Goal: Check status: Check status

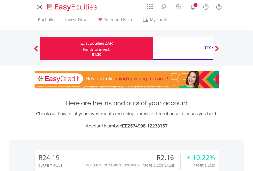
scroll to position [49, 80]
click at [83, 48] on div "Funds to invest:" at bounding box center [96, 49] width 27 height 5
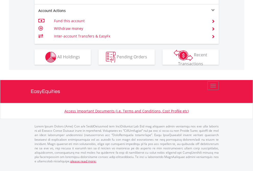
scroll to position [480, 0]
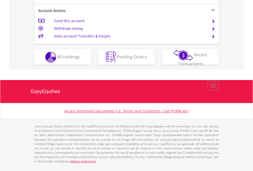
scroll to position [480, 0]
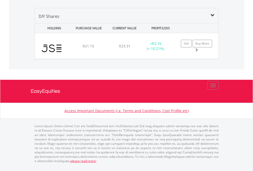
scroll to position [49, 80]
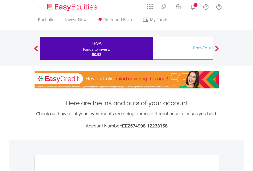
scroll to position [307, 0]
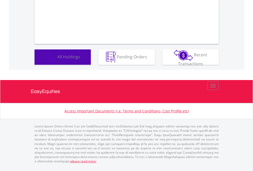
click at [57, 60] on span "All Holdings" at bounding box center [68, 57] width 23 height 6
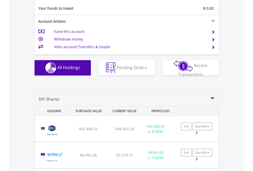
scroll to position [568, 0]
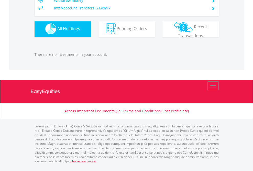
scroll to position [49, 80]
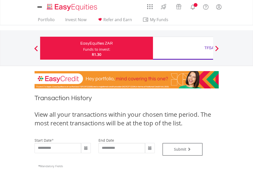
type input "**********"
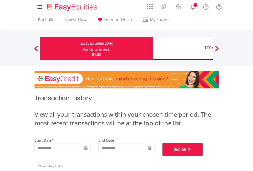
click at [203, 156] on button "Submit" at bounding box center [182, 149] width 40 height 13
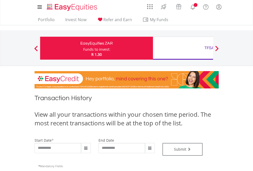
click at [183, 48] on div "TFSA" at bounding box center [209, 47] width 107 height 7
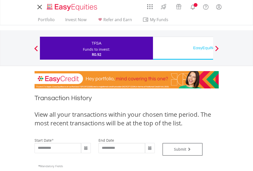
type input "**********"
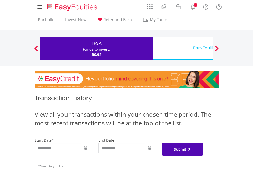
click at [203, 156] on button "Submit" at bounding box center [182, 149] width 40 height 13
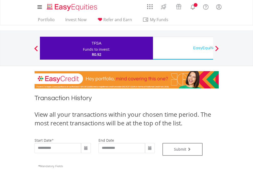
click at [183, 48] on div "EasyEquities USD" at bounding box center [209, 47] width 107 height 7
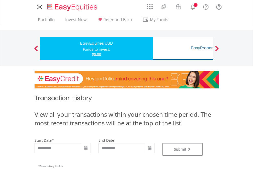
type input "**********"
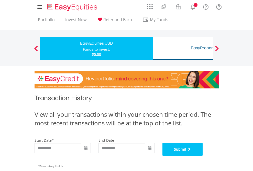
click at [203, 156] on button "Submit" at bounding box center [182, 149] width 40 height 13
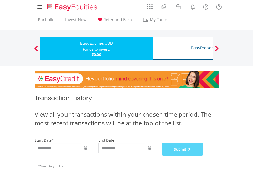
scroll to position [207, 0]
